Goal: Information Seeking & Learning: Learn about a topic

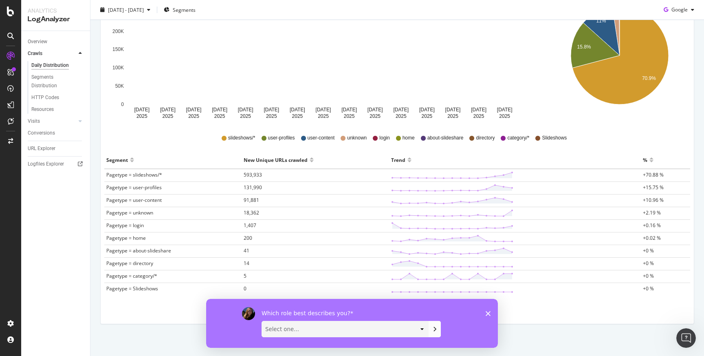
scroll to position [151, 0]
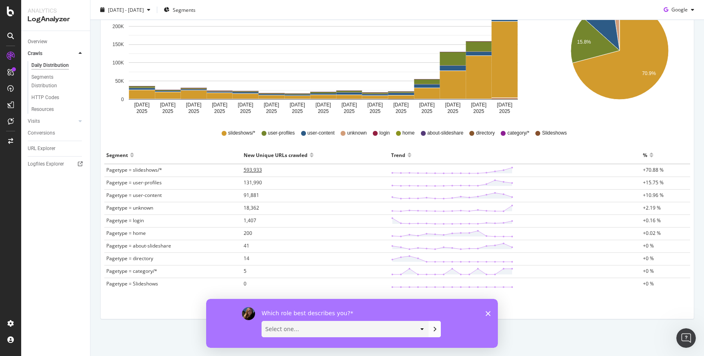
click at [250, 170] on span "593,933" at bounding box center [253, 169] width 18 height 7
